Goal: Task Accomplishment & Management: Use online tool/utility

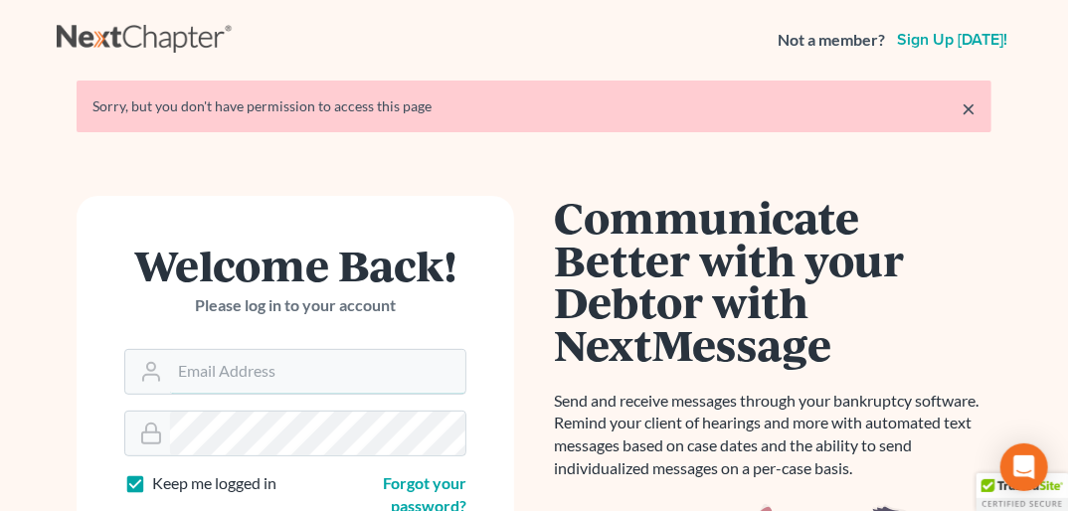
type input "doug@howardlawgroup.com"
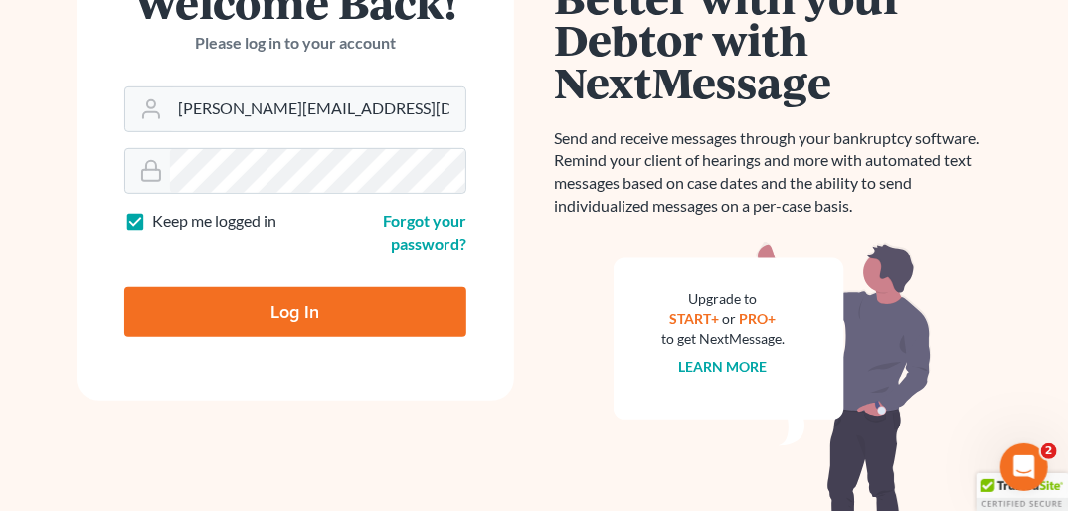
scroll to position [280, 0]
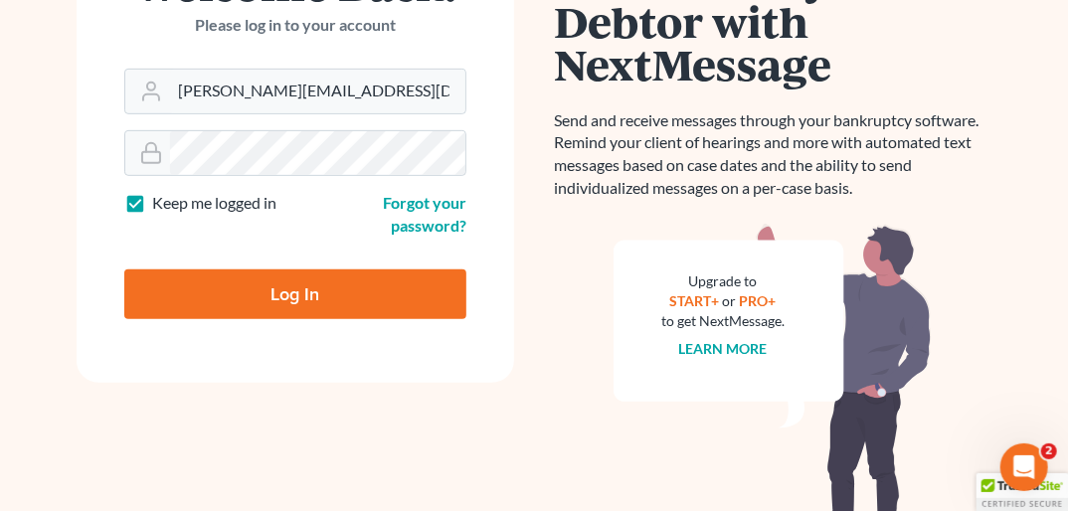
click at [417, 301] on input "Log In" at bounding box center [295, 294] width 342 height 50
type input "Thinking..."
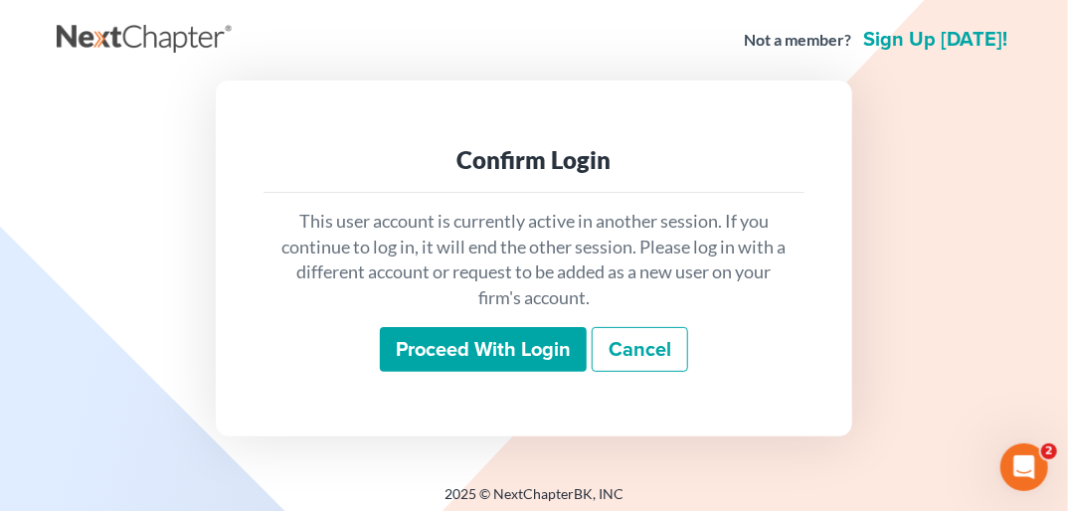
click at [457, 350] on input "Proceed with login" at bounding box center [483, 350] width 207 height 46
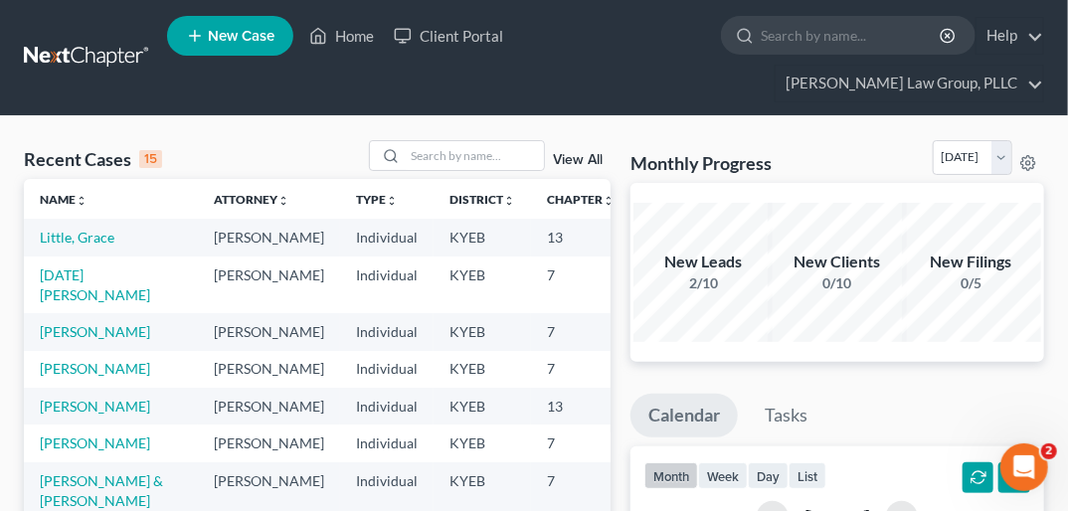
click at [81, 268] on td "Pentecost, Jonathan" at bounding box center [111, 284] width 174 height 57
click at [84, 266] on link "Pentecost, Jonathan" at bounding box center [95, 284] width 110 height 37
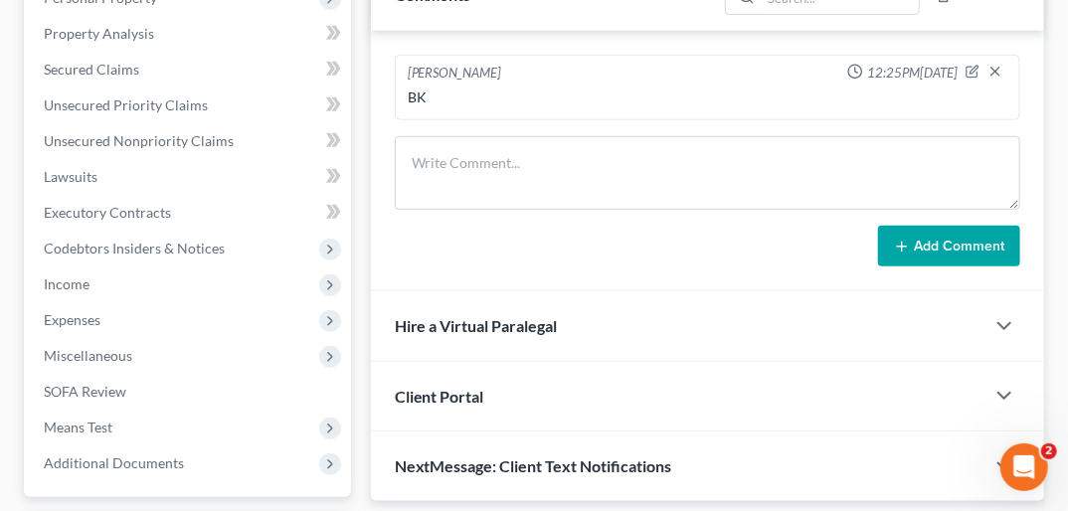
scroll to position [526, 0]
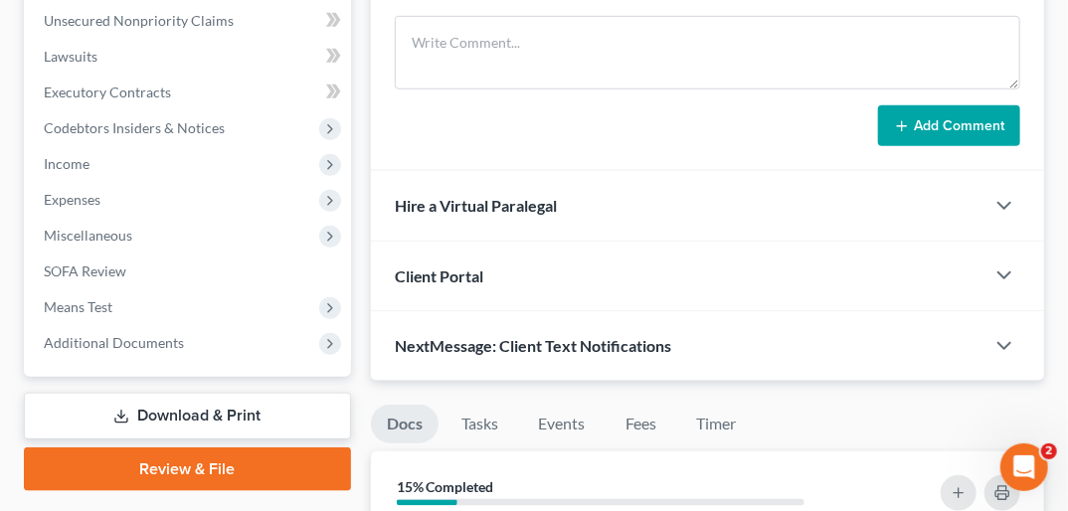
click at [140, 447] on link "Review & File" at bounding box center [187, 469] width 327 height 44
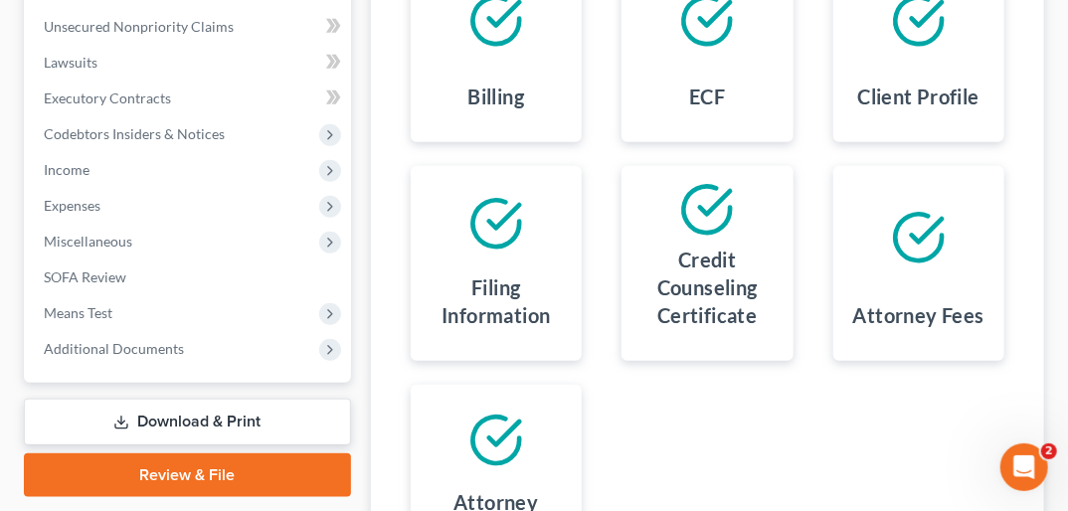
scroll to position [551, 0]
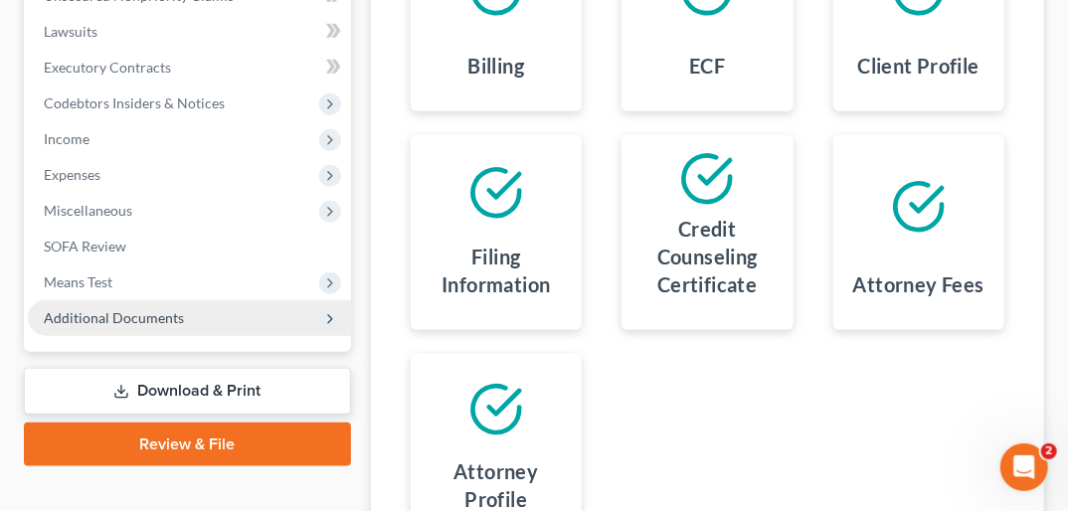
click at [131, 309] on span "Additional Documents" at bounding box center [114, 317] width 140 height 17
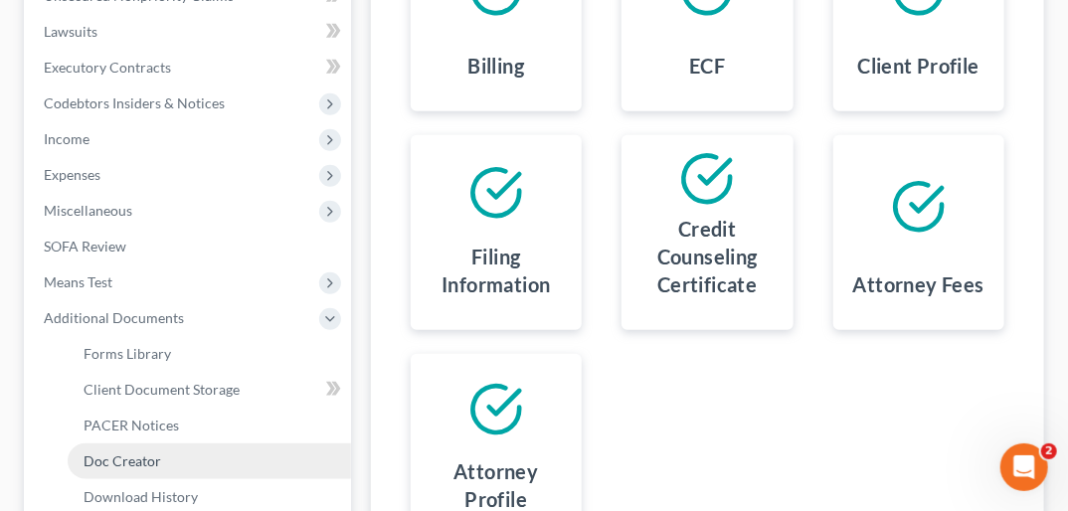
click at [139, 452] on span "Doc Creator" at bounding box center [123, 460] width 78 height 17
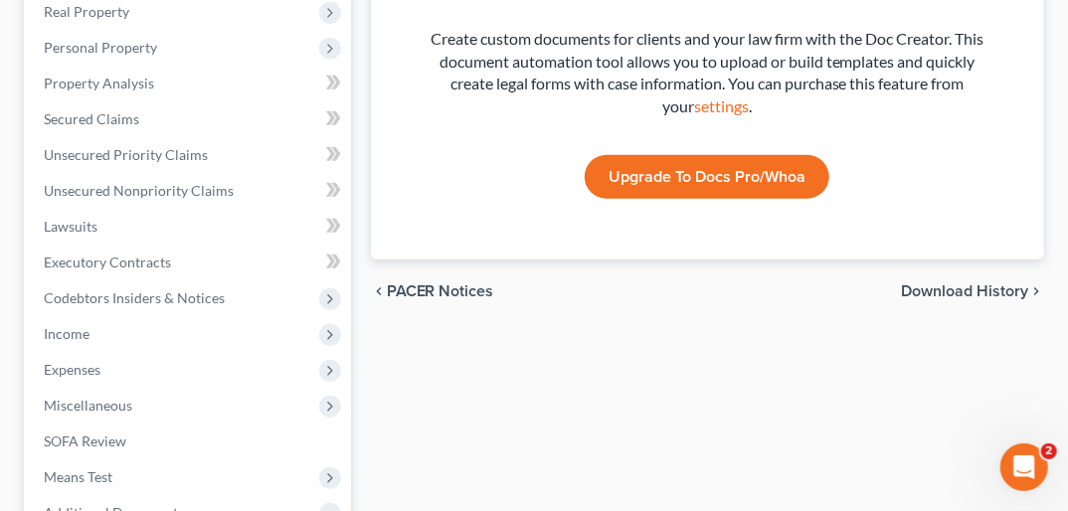
scroll to position [348, 0]
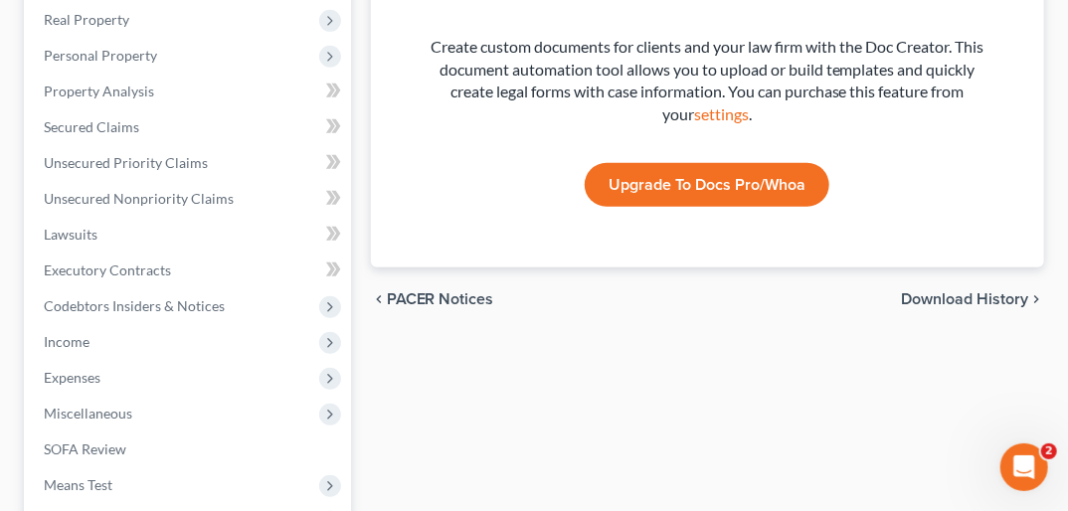
click at [990, 291] on span "Download History" at bounding box center [964, 299] width 127 height 16
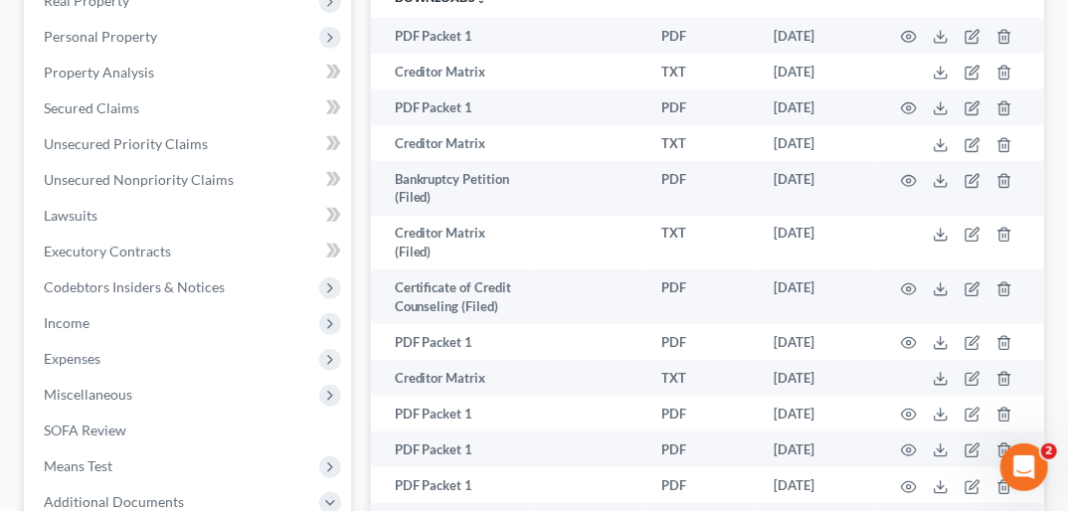
scroll to position [628, 0]
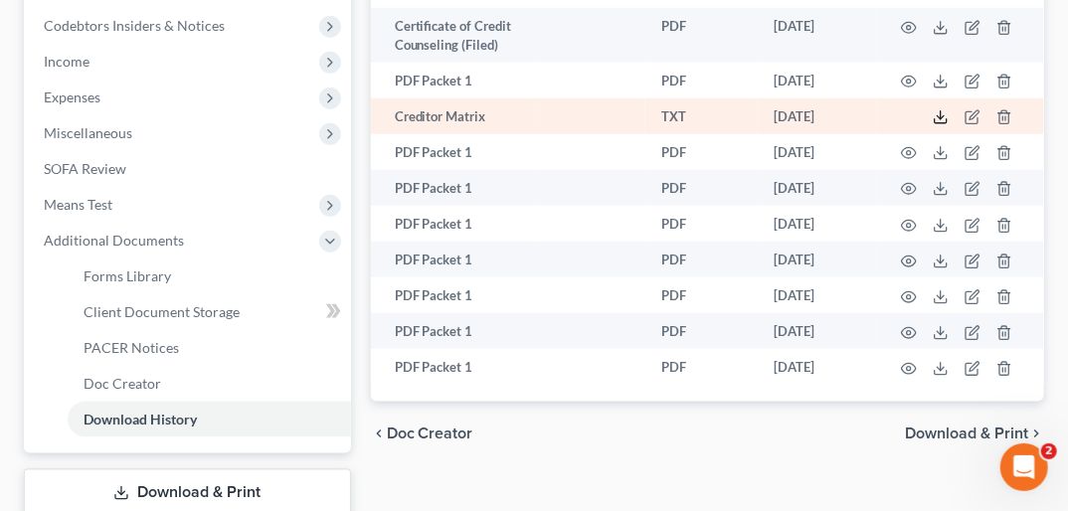
click at [936, 109] on icon at bounding box center [941, 117] width 16 height 16
